Goal: Download file/media

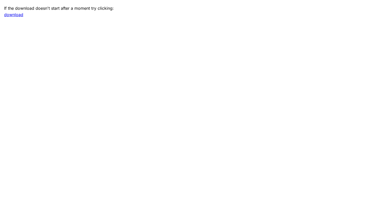
click at [16, 15] on link "download" at bounding box center [13, 14] width 19 height 5
